Goal: Information Seeking & Learning: Learn about a topic

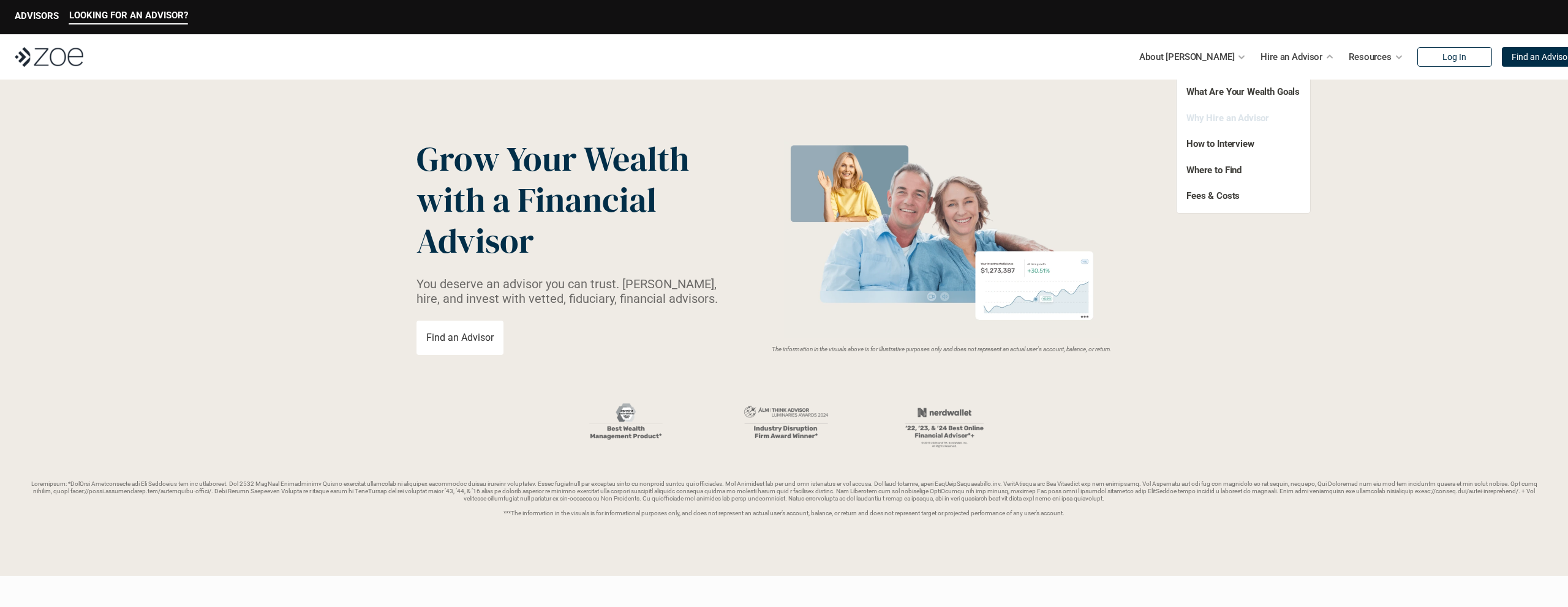
click at [1246, 121] on link "Why Hire an Advisor" at bounding box center [1228, 118] width 82 height 11
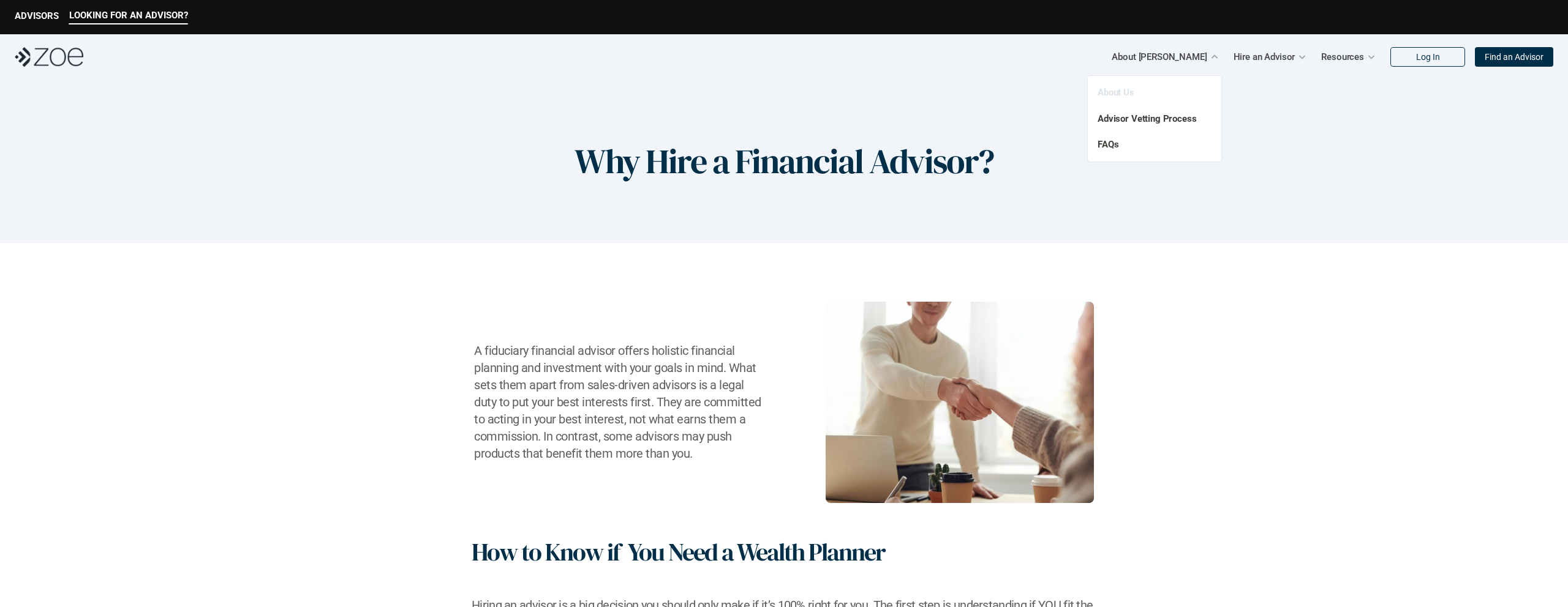
click at [1130, 95] on link "About Us" at bounding box center [1116, 92] width 37 height 11
